Goal: Complete application form: Complete application form

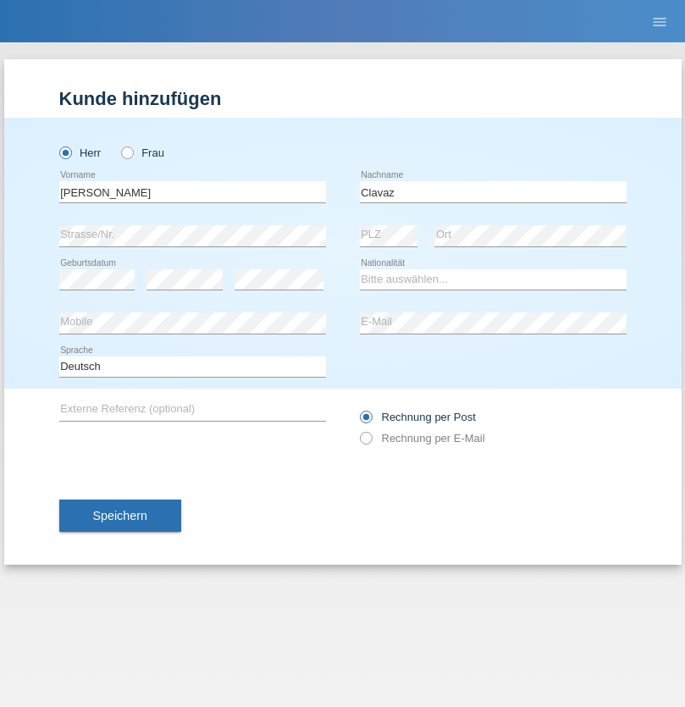
type input "Clavaz"
select select "CH"
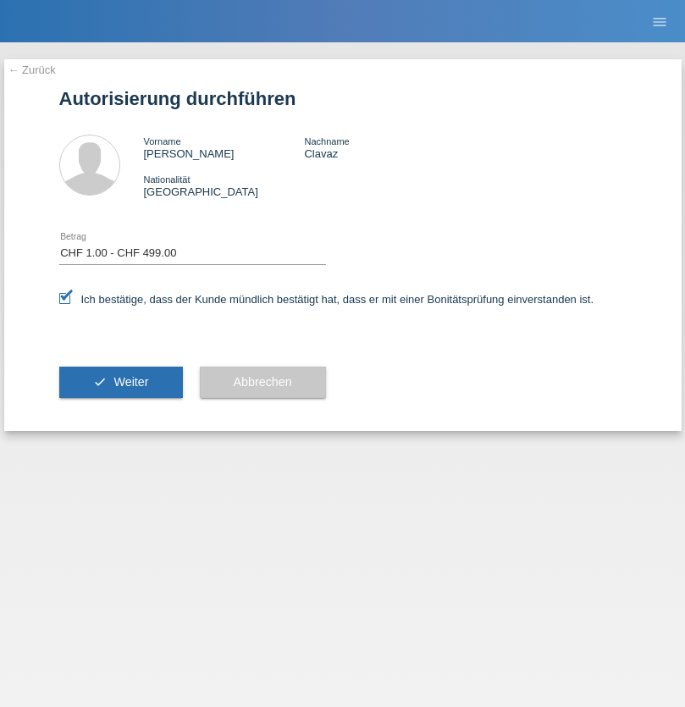
select select "1"
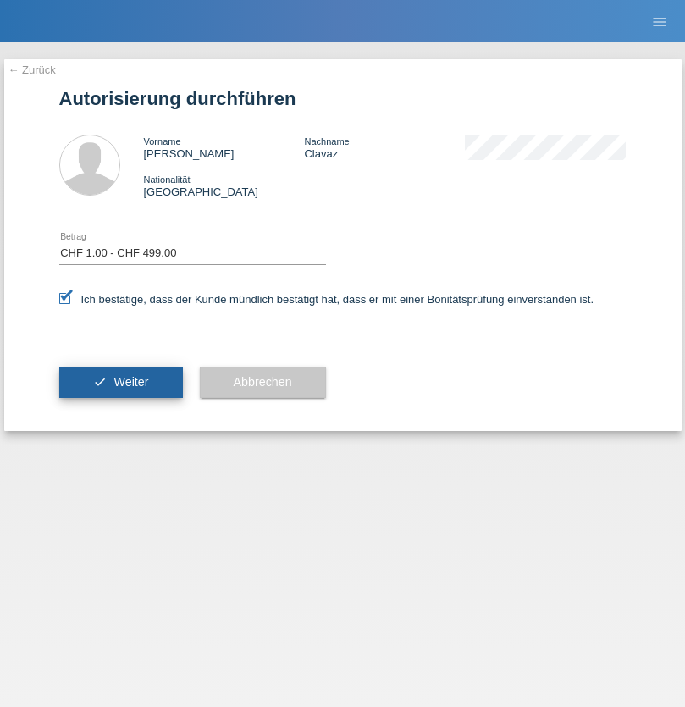
click at [120, 382] on span "Weiter" at bounding box center [130, 382] width 35 height 14
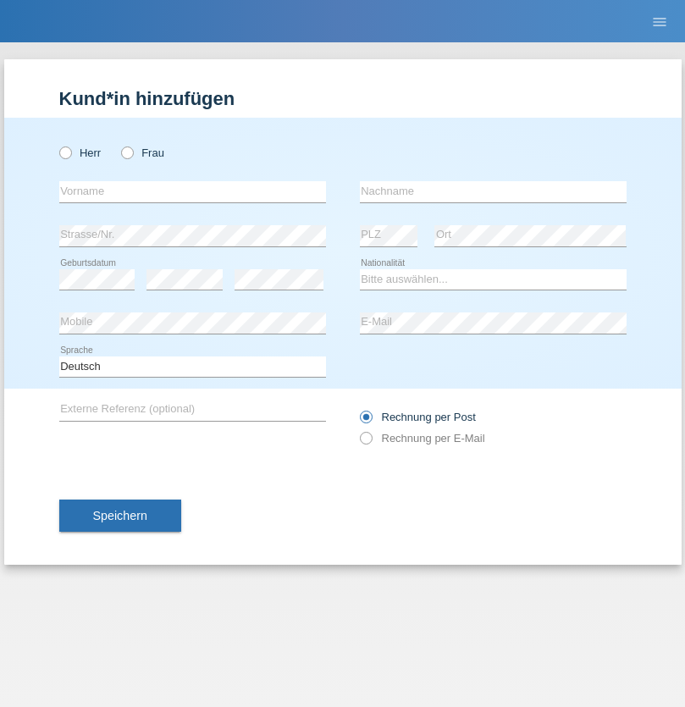
radio input "true"
click at [192, 191] on input "text" at bounding box center [192, 191] width 267 height 21
type input "Abdulrahman"
click at [492, 191] on input "text" at bounding box center [493, 191] width 267 height 21
type input "Haji"
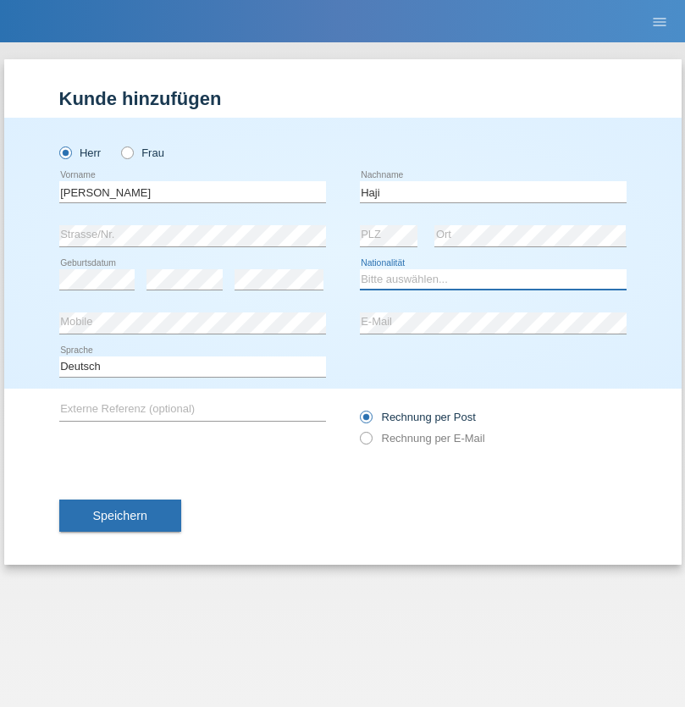
select select "SY"
select select "C"
select select "01"
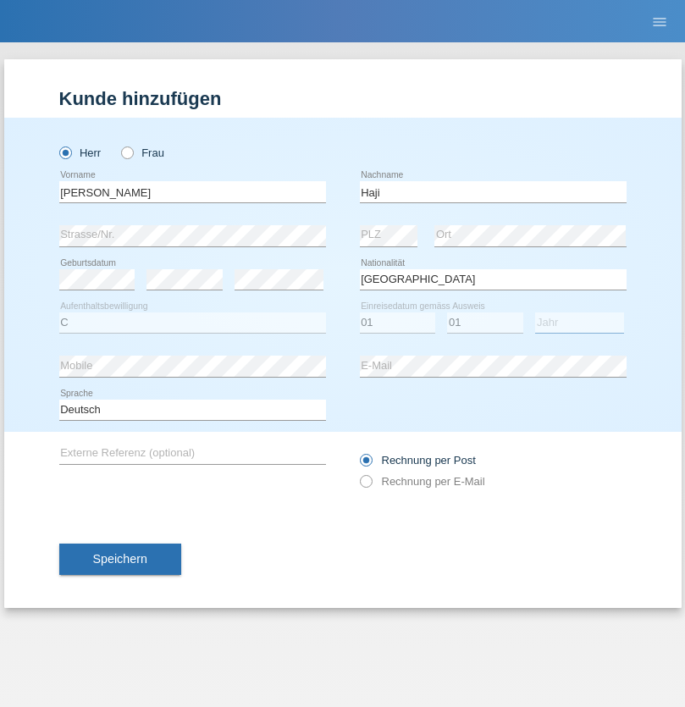
select select "1995"
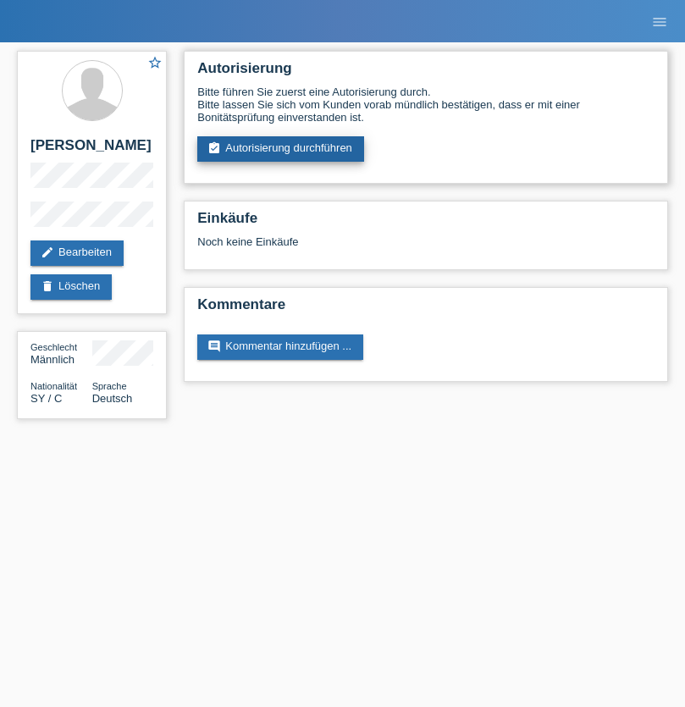
click at [281, 149] on link "assignment_turned_in Autorisierung durchführen" at bounding box center [280, 148] width 167 height 25
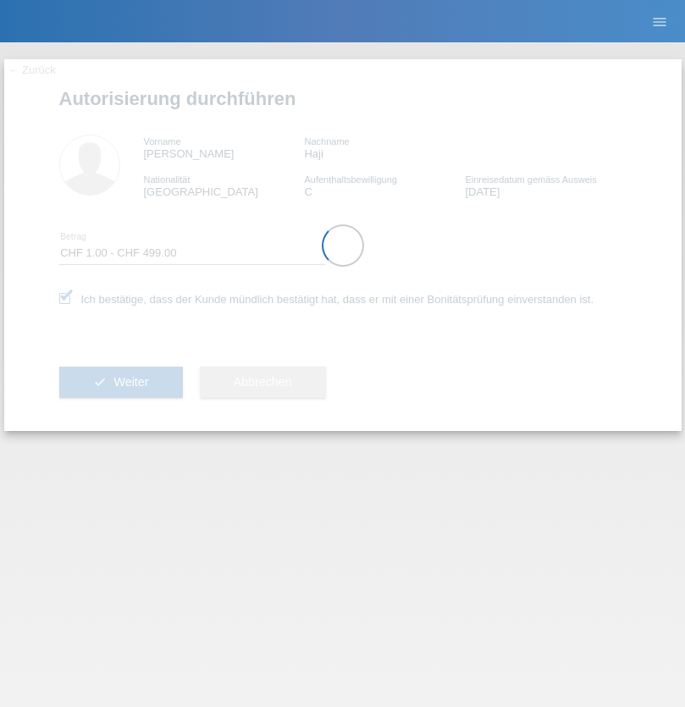
select select "1"
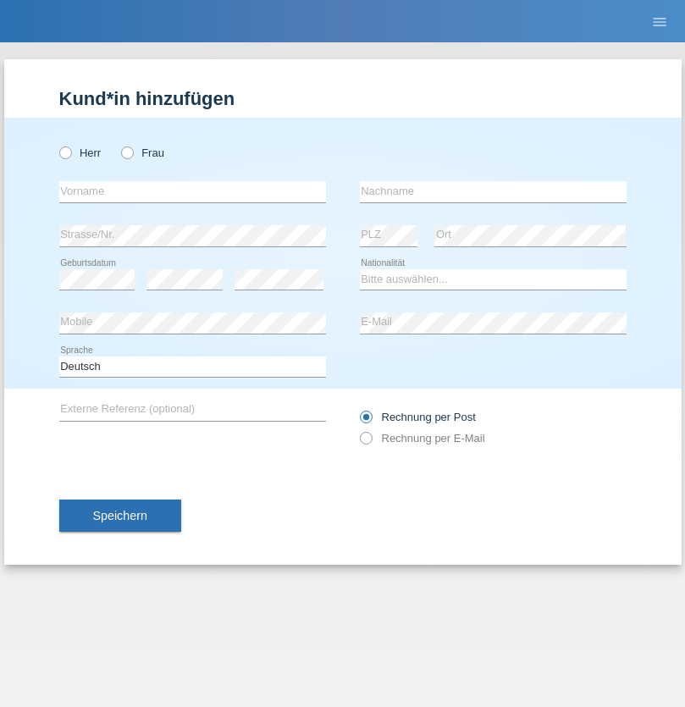
radio input "true"
click at [192, 191] on input "text" at bounding box center [192, 191] width 267 height 21
type input "A"
click at [492, 191] on input "text" at bounding box center [493, 191] width 267 height 21
type input "Kahrimanovic"
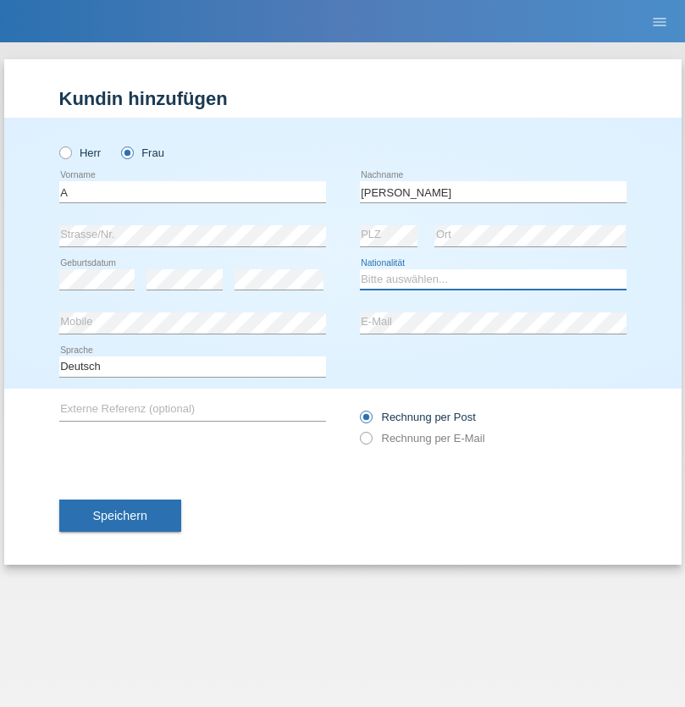
select select "CH"
